Goal: Task Accomplishment & Management: Manage account settings

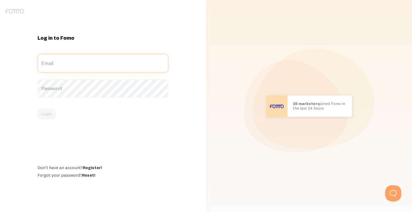
type input "[EMAIL_ADDRESS][DOMAIN_NAME]"
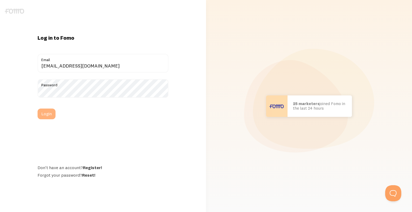
click at [44, 116] on button "Login" at bounding box center [47, 114] width 18 height 11
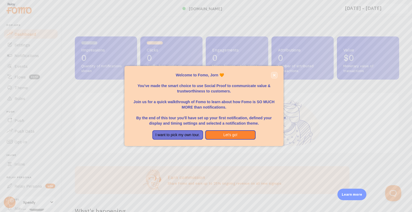
click at [273, 77] on button "close," at bounding box center [274, 75] width 6 height 6
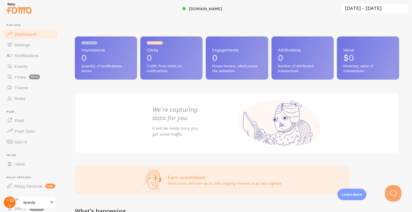
click at [12, 201] on icon at bounding box center [12, 201] width 2 height 2
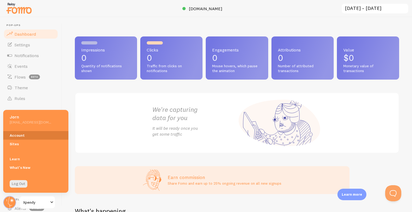
click at [31, 135] on link "Account" at bounding box center [35, 135] width 65 height 9
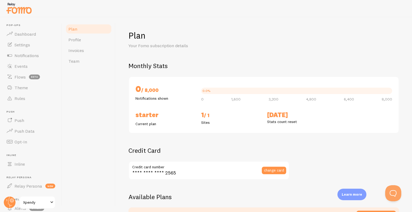
checkbox input "true"
click at [88, 47] on link "Invoices" at bounding box center [88, 50] width 47 height 11
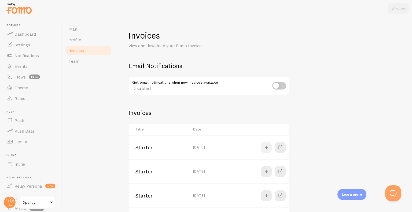
click at [263, 149] on span at bounding box center [266, 147] width 6 height 6
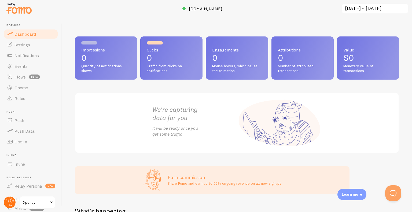
click at [10, 202] on circle at bounding box center [10, 203] width 12 height 12
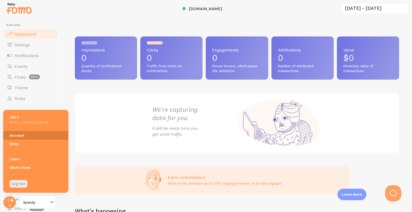
click at [21, 136] on link "Account" at bounding box center [35, 135] width 65 height 9
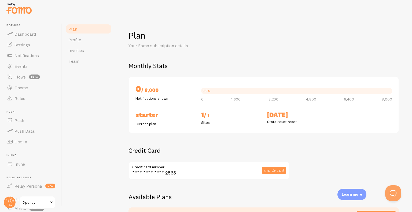
checkbox input "true"
click at [81, 53] on span "Invoices" at bounding box center [76, 50] width 16 height 5
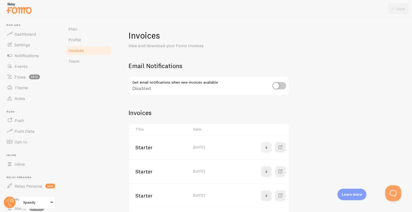
click at [265, 148] on span at bounding box center [266, 147] width 6 height 6
